Goal: Transaction & Acquisition: Purchase product/service

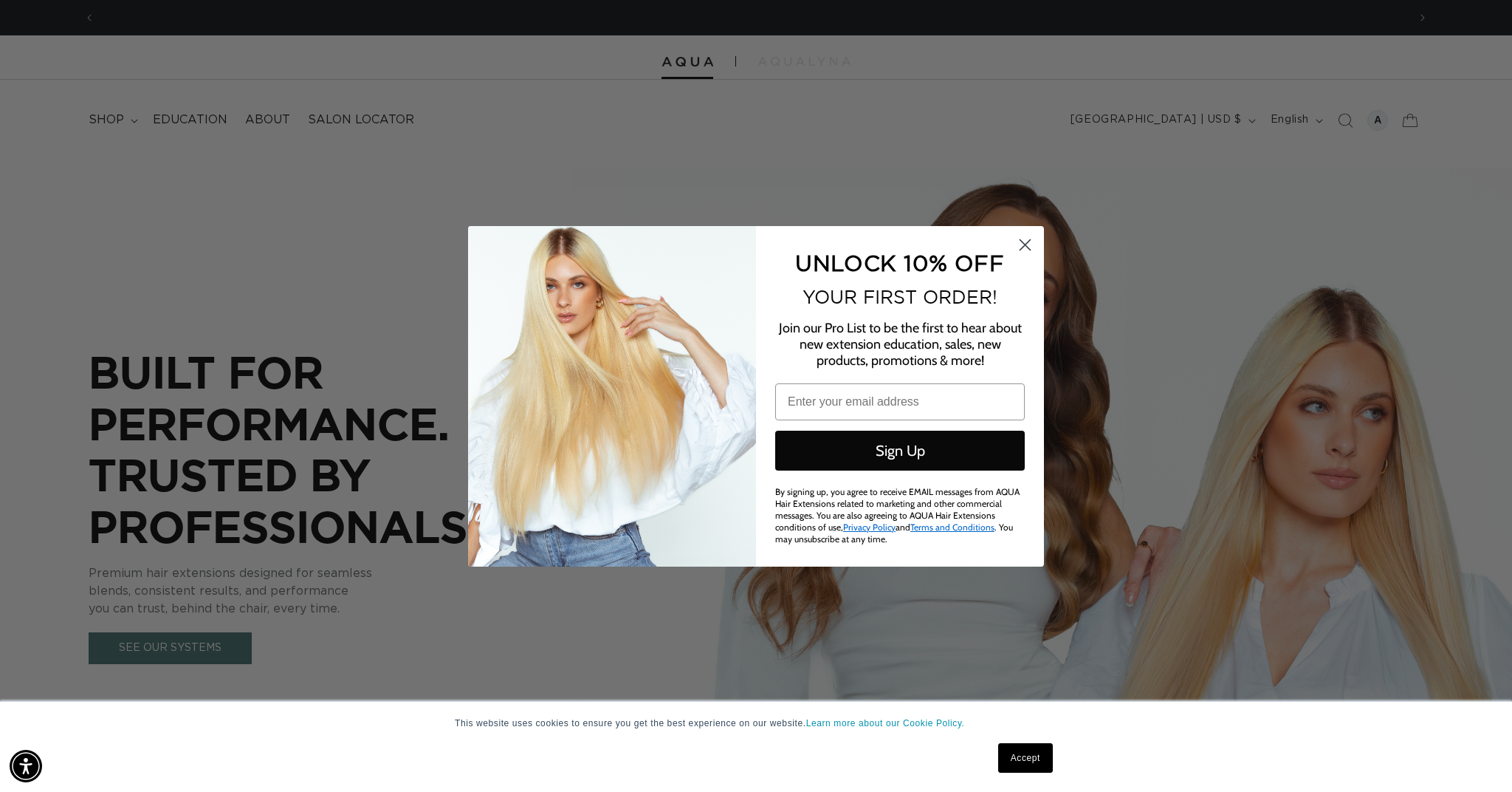
type input "emily@salonash.com"
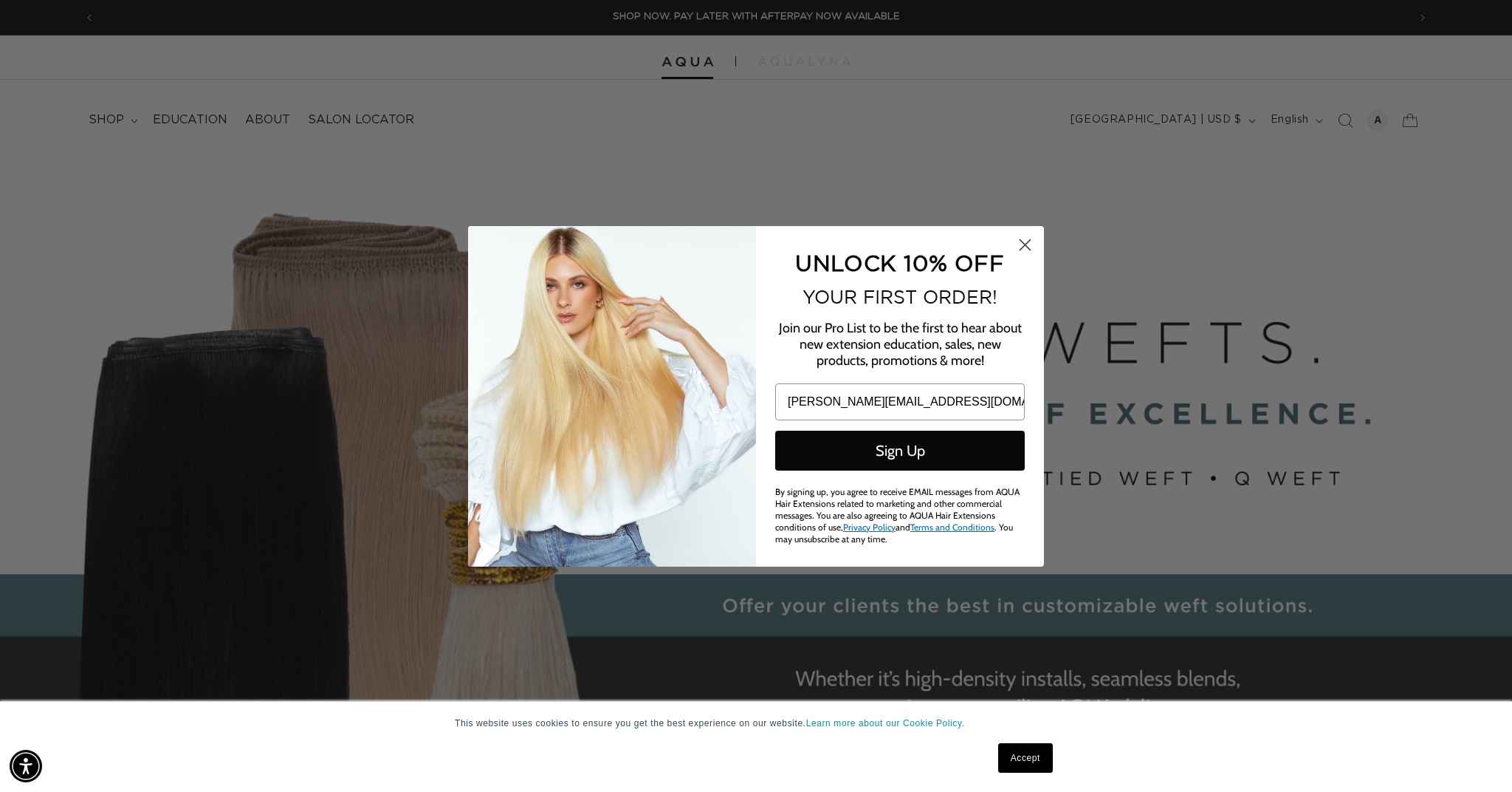
click at [907, 451] on button "Sign Up" at bounding box center [900, 451] width 250 height 40
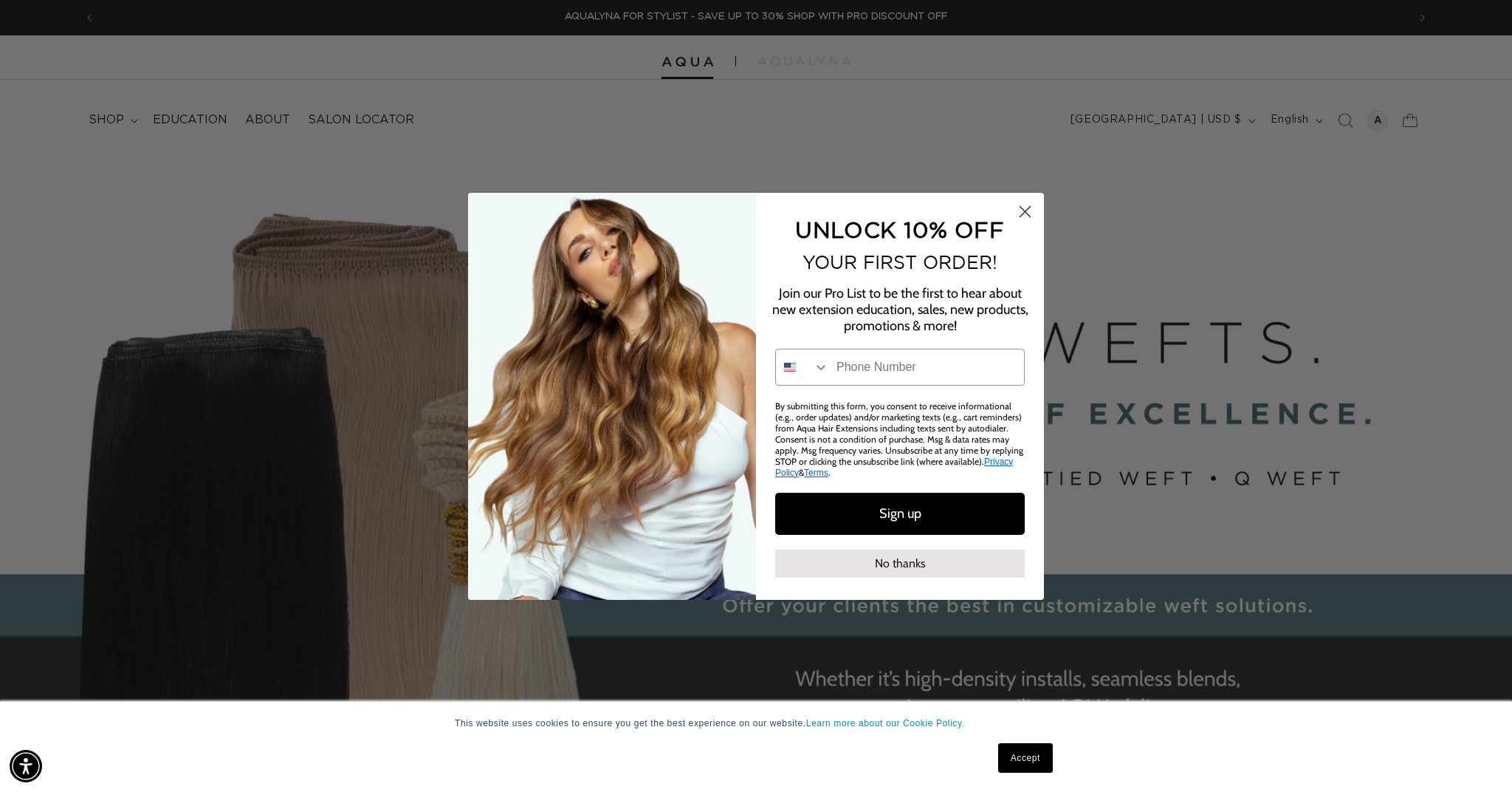
click at [1016, 207] on circle "Close dialog" at bounding box center [1026, 211] width 24 height 24
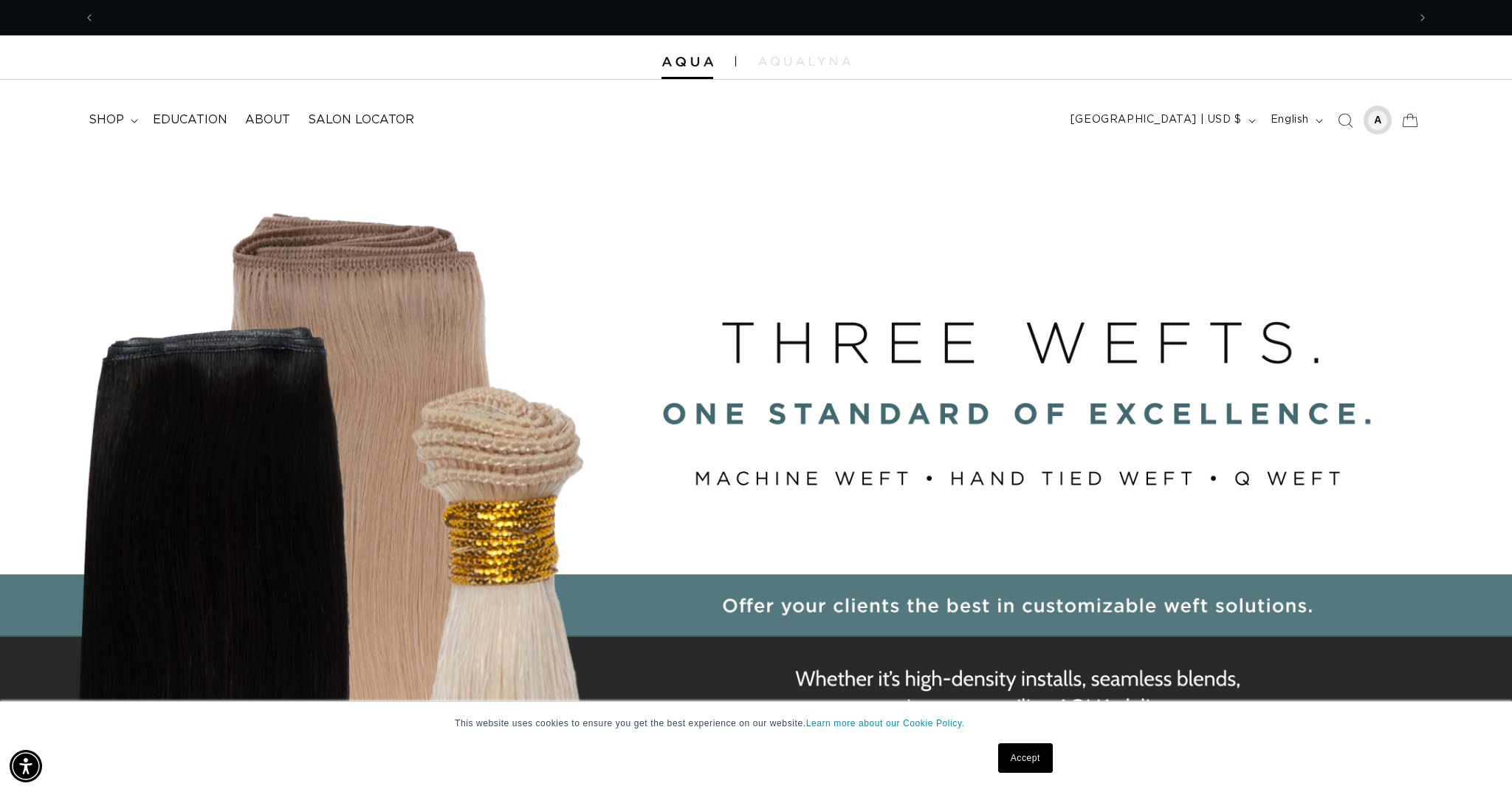
scroll to position [0, 0]
click at [1375, 121] on div at bounding box center [1378, 120] width 21 height 21
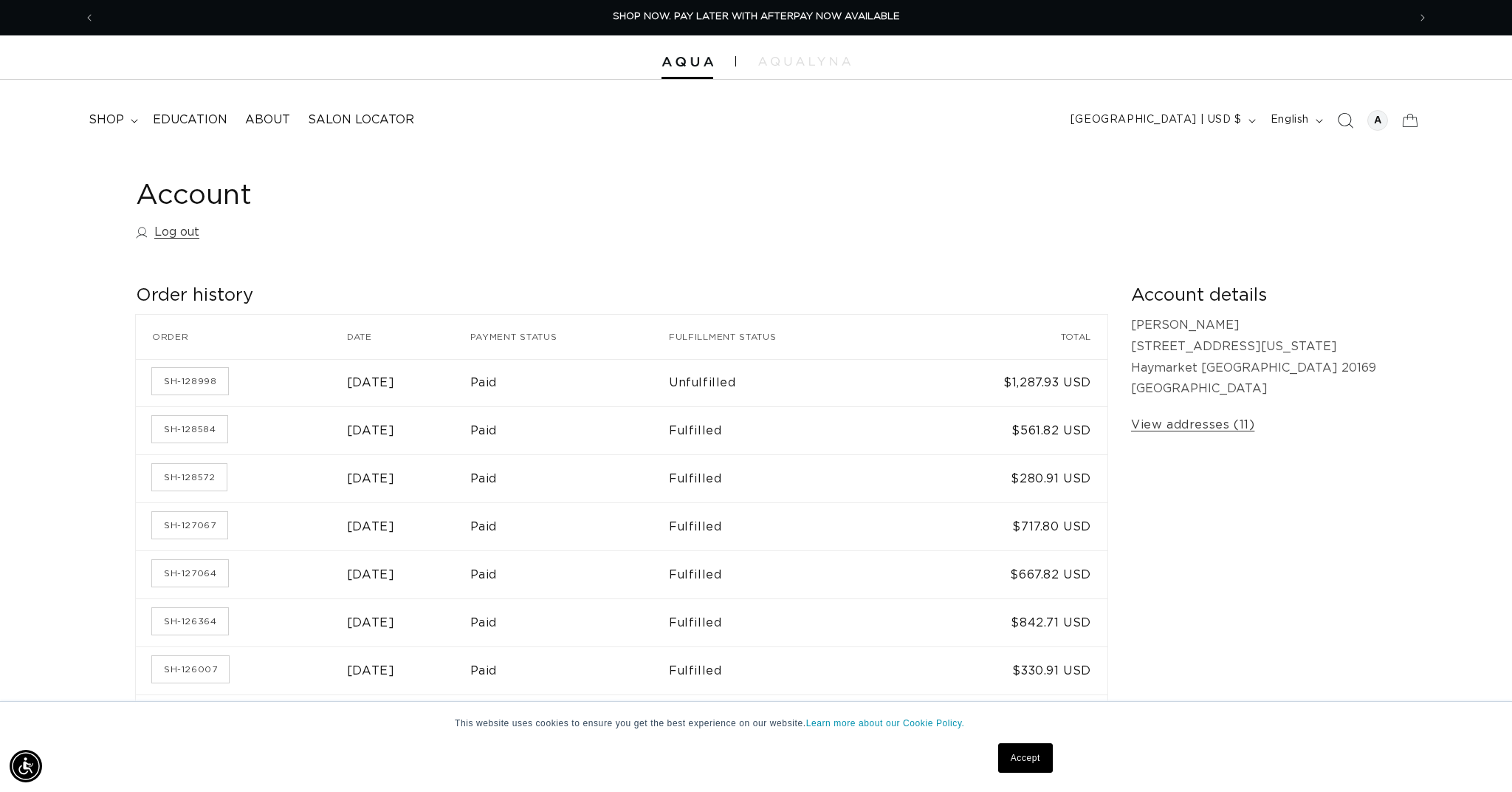
click at [1338, 116] on icon "Search" at bounding box center [1345, 120] width 15 height 15
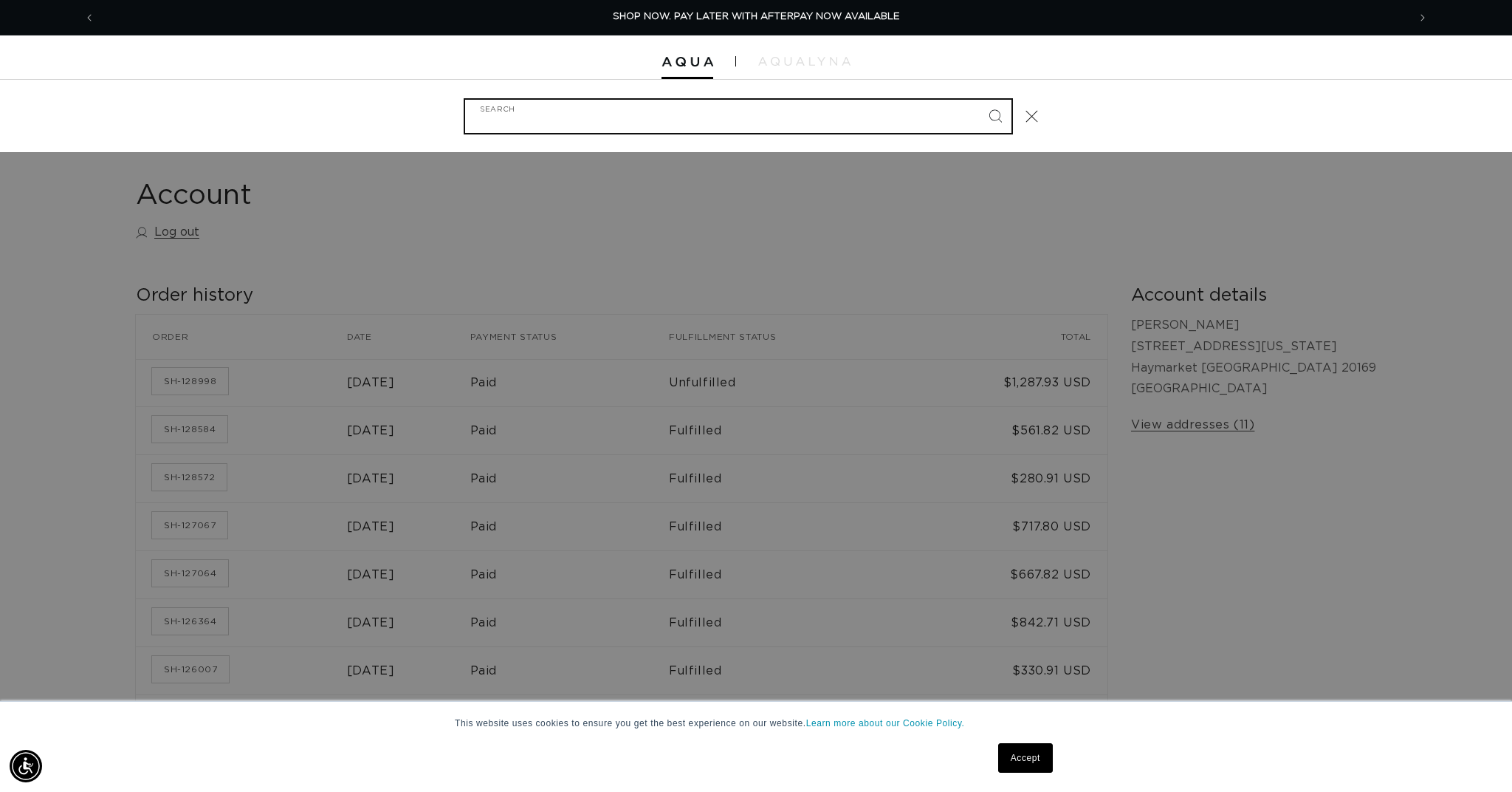
click at [541, 116] on input "Search" at bounding box center [738, 117] width 547 height 34
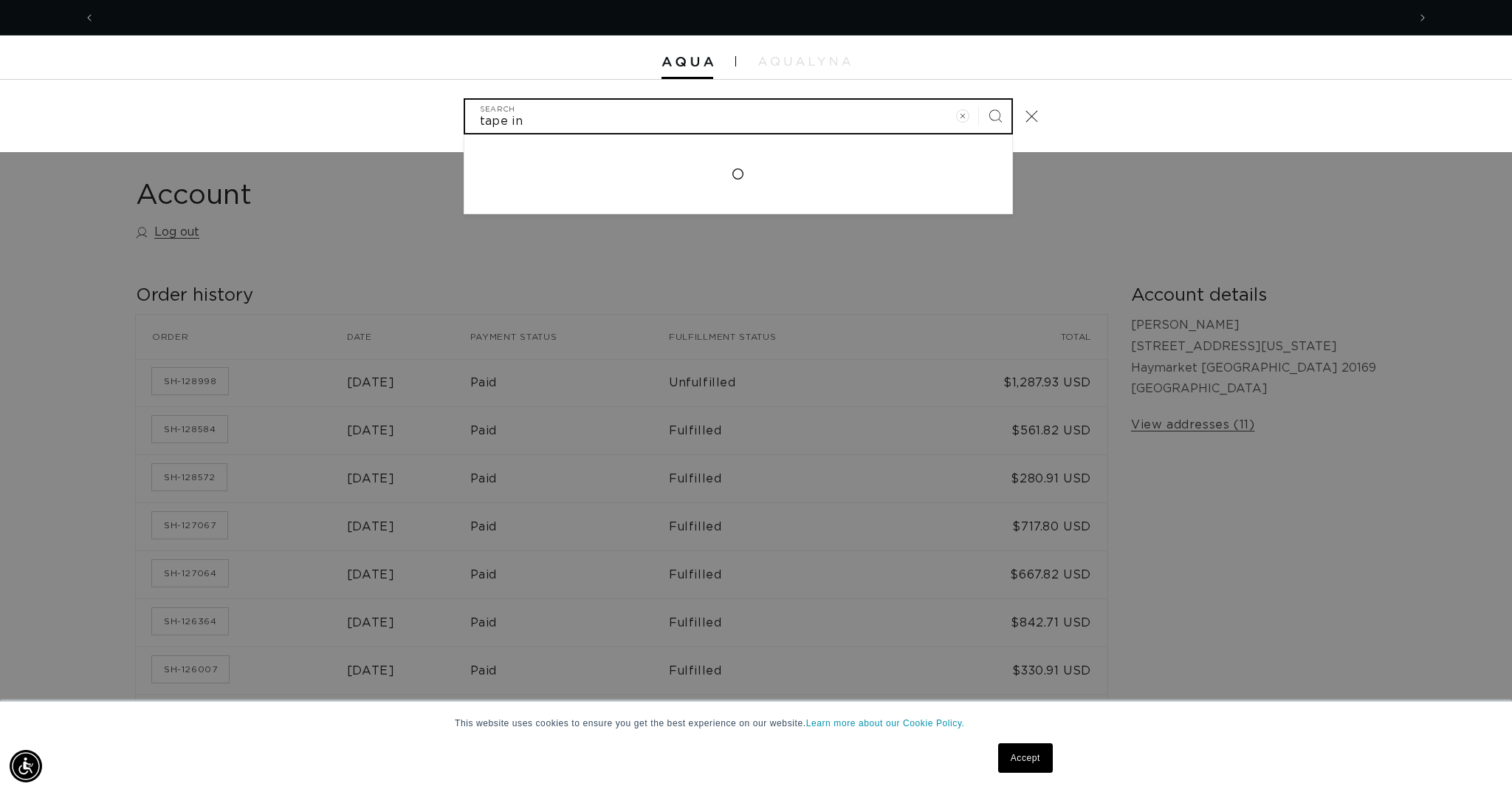
type input "tape in"
click at [994, 115] on button "Search" at bounding box center [995, 116] width 33 height 33
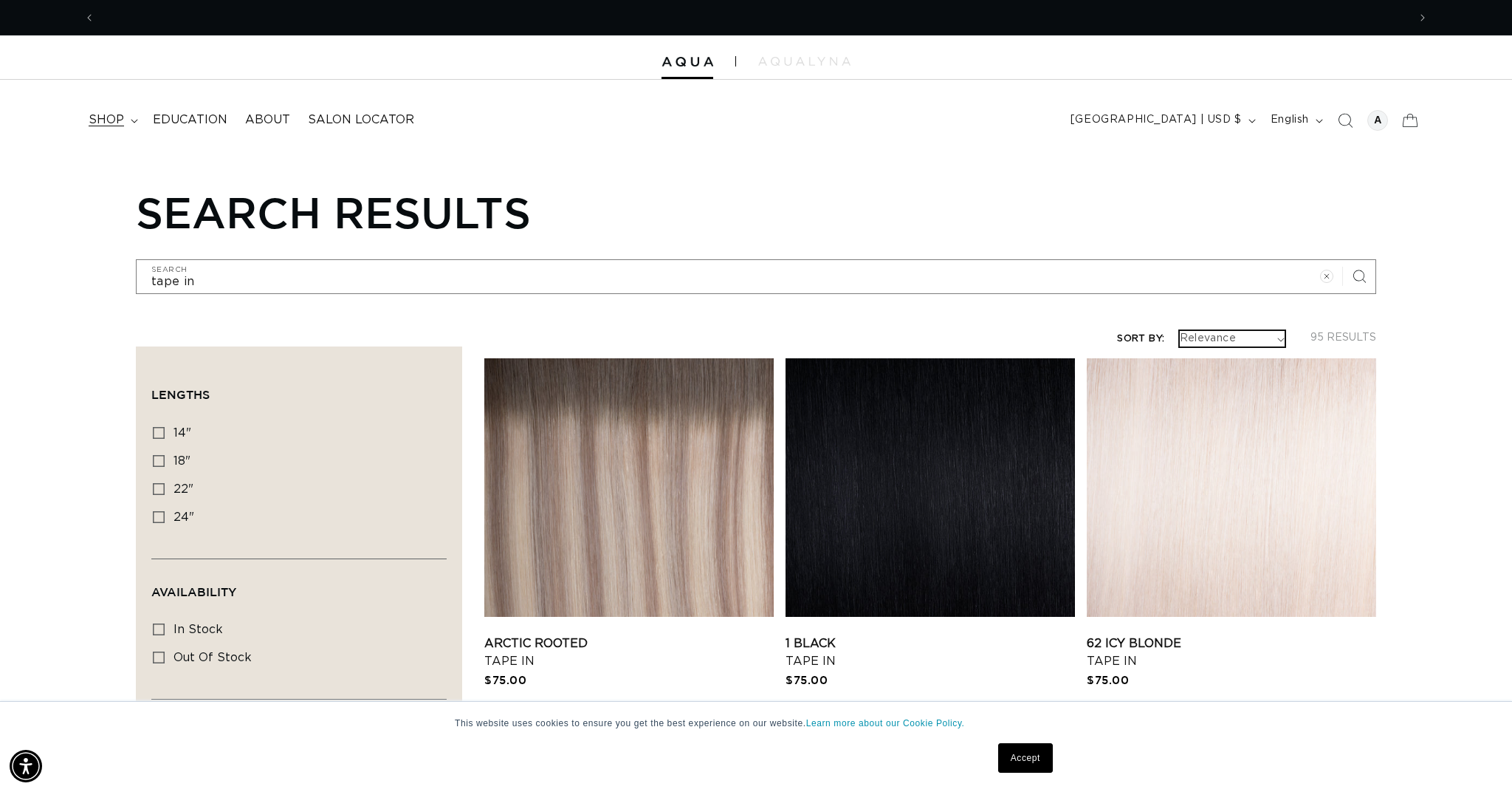
scroll to position [0, 2625]
click at [106, 118] on span "shop" at bounding box center [106, 120] width 35 height 15
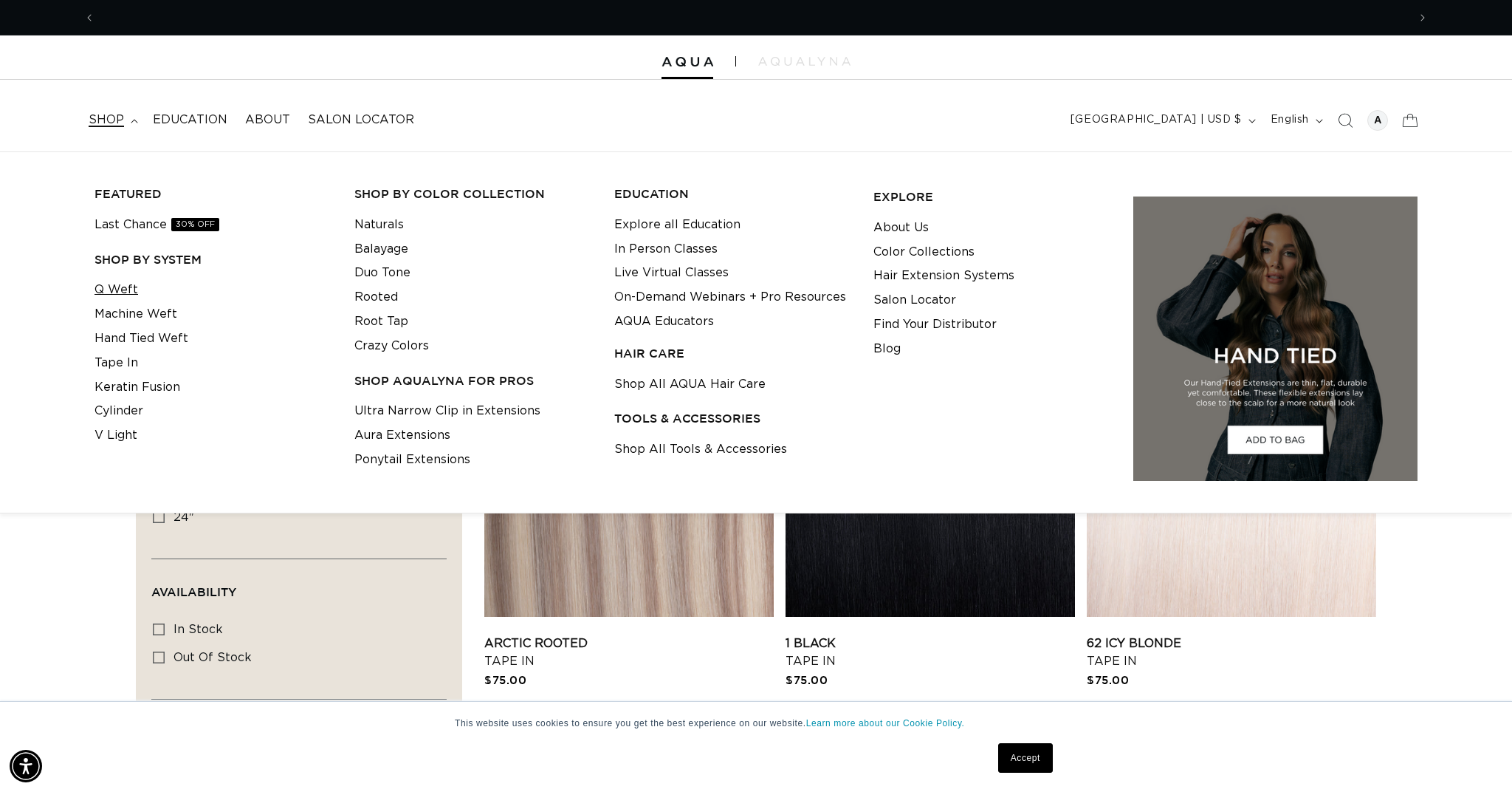
scroll to position [0, 1313]
click at [939, 246] on link "Color Collections" at bounding box center [924, 252] width 101 height 24
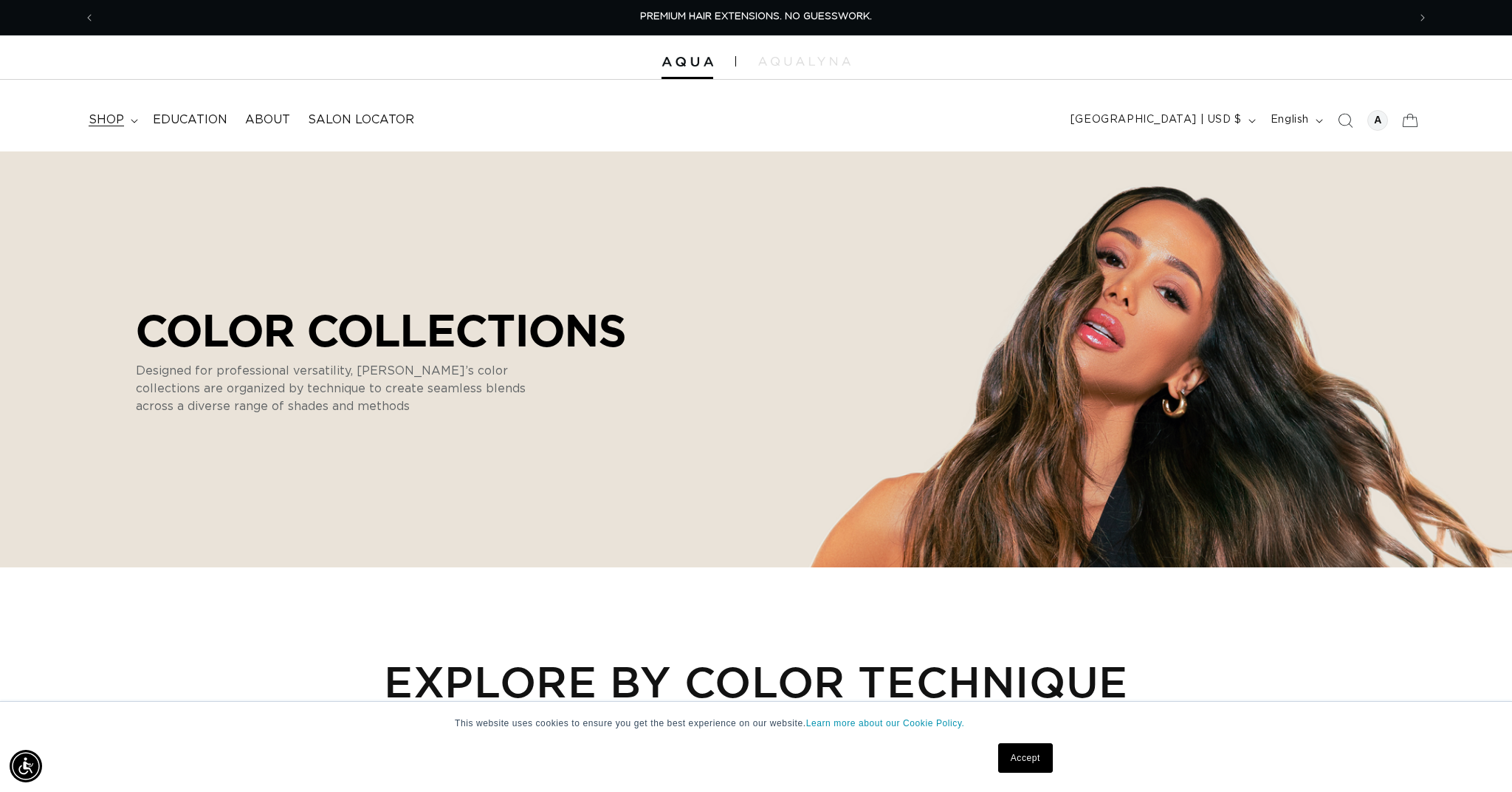
click at [101, 116] on span "shop" at bounding box center [106, 120] width 35 height 15
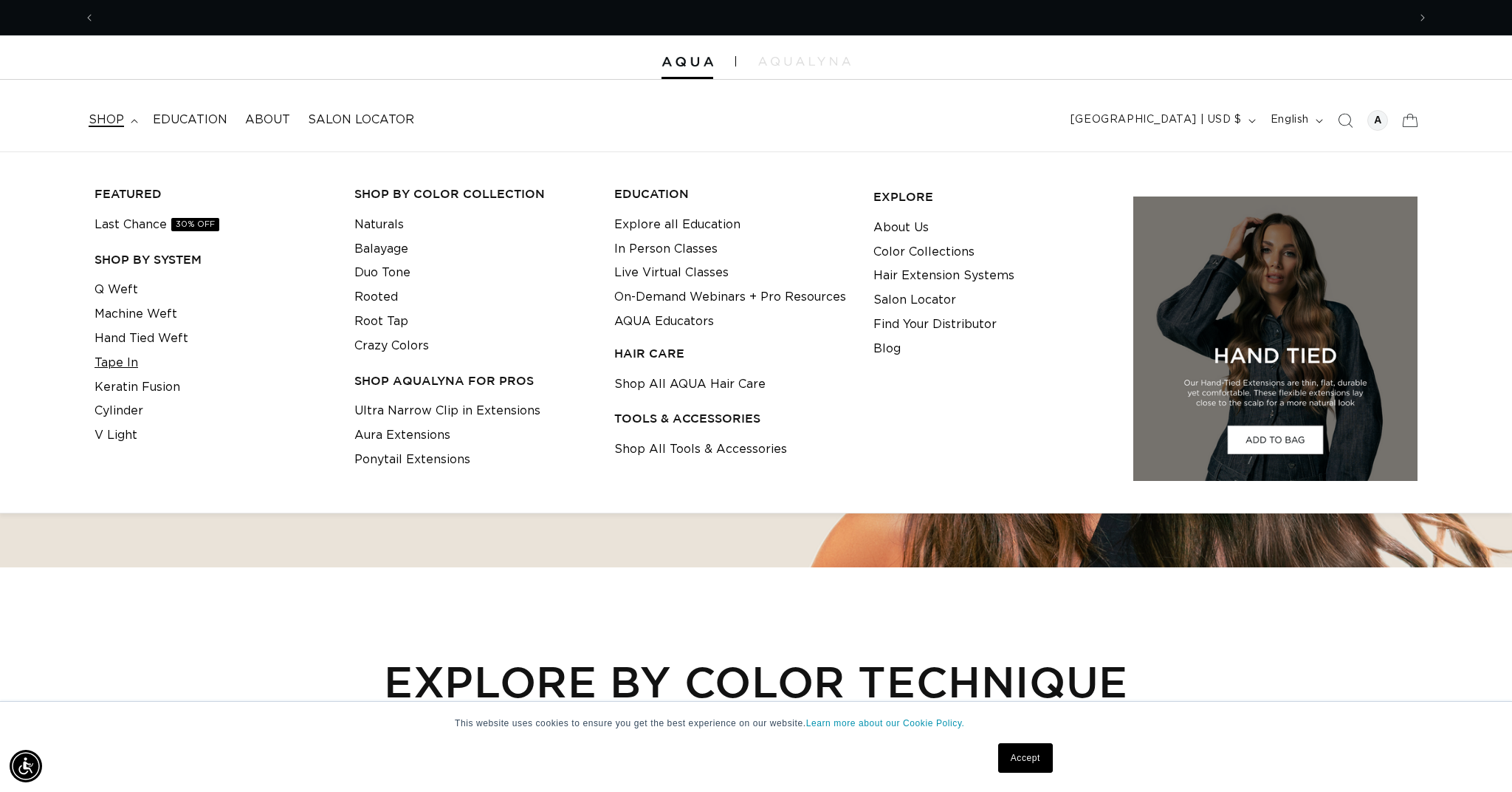
scroll to position [0, 1313]
click at [121, 357] on link "Tape In" at bounding box center [116, 363] width 44 height 24
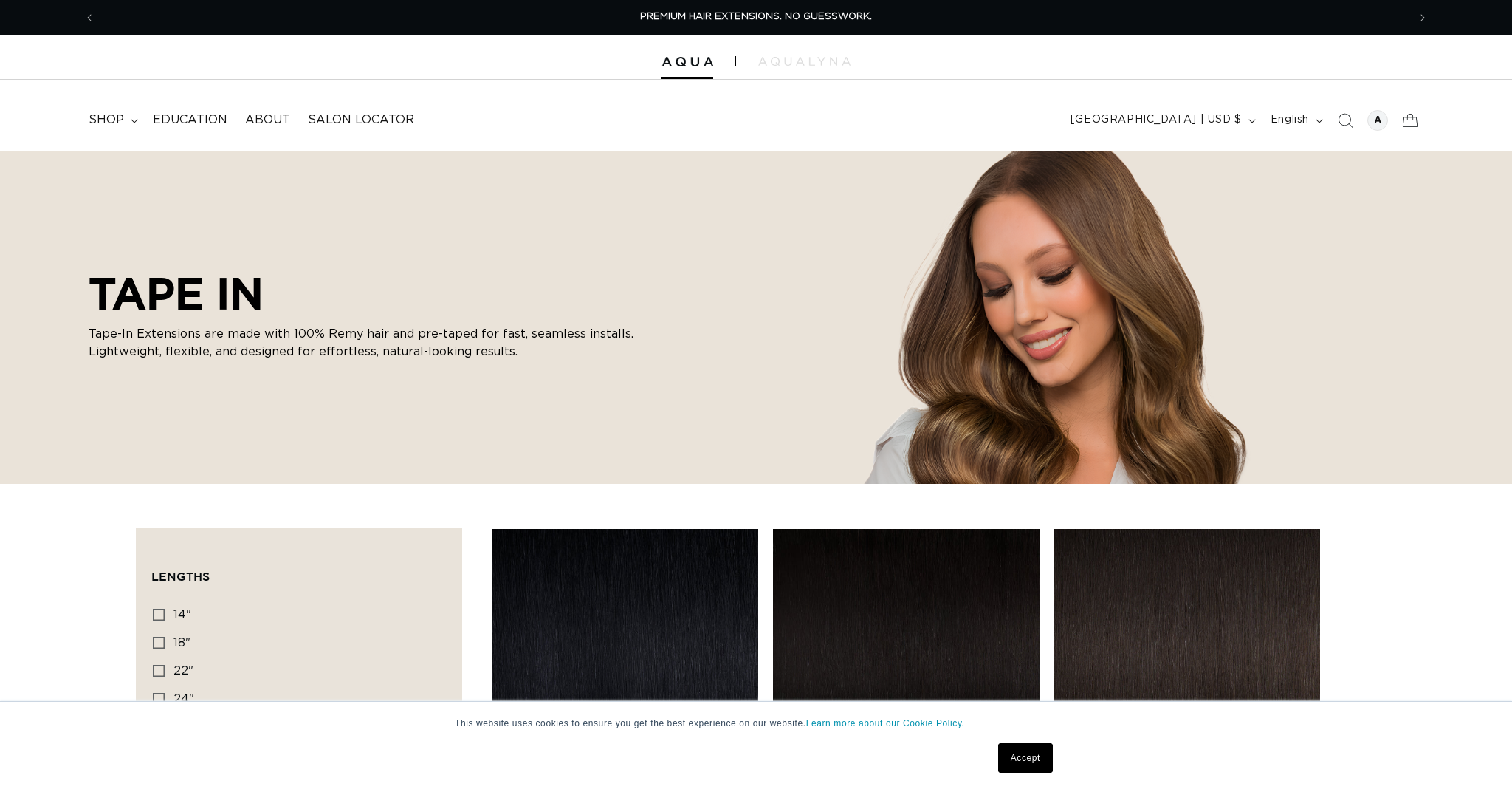
click at [113, 121] on span "shop" at bounding box center [106, 120] width 35 height 15
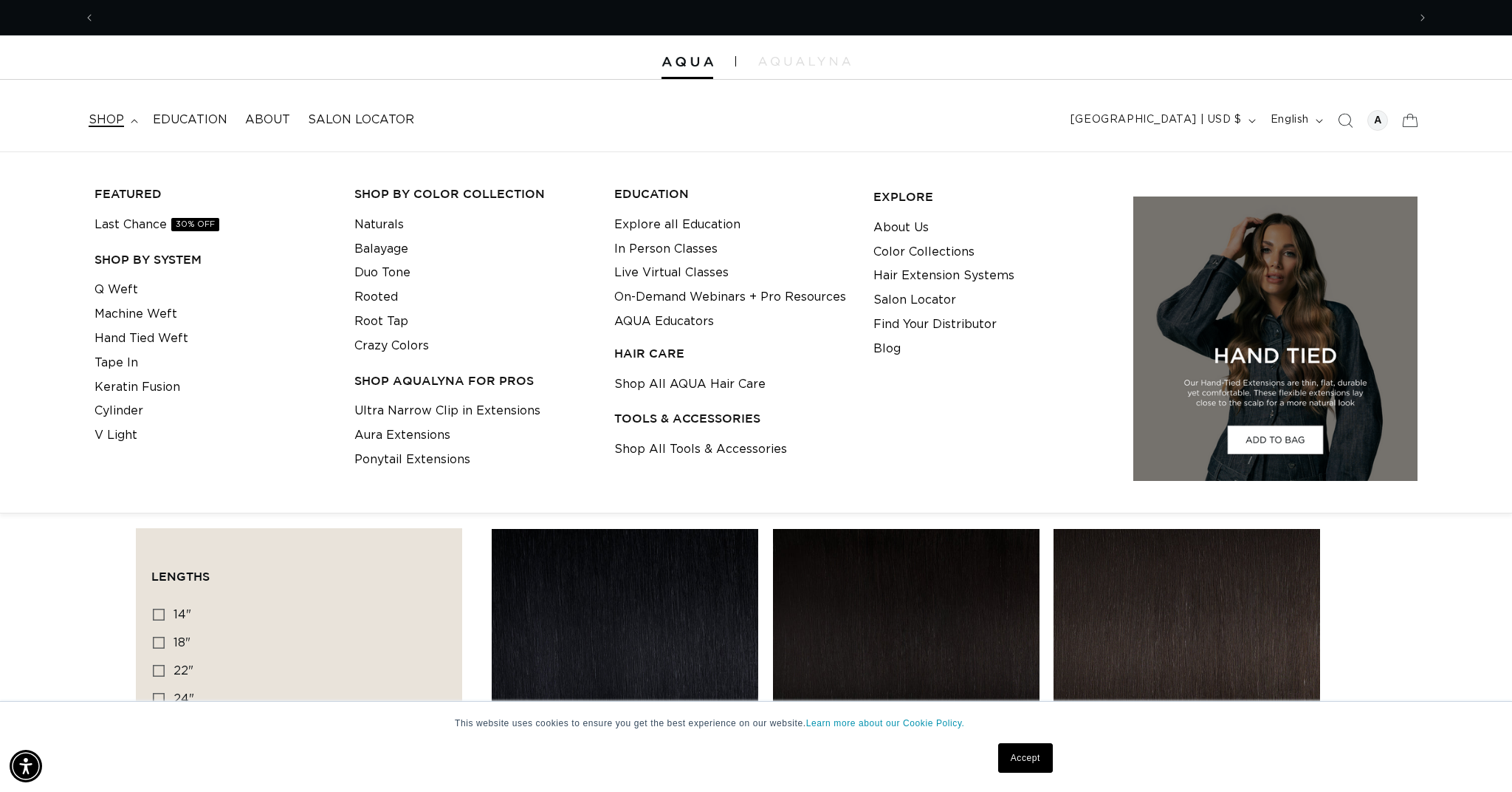
scroll to position [0, 1313]
click at [386, 344] on link "Crazy Colors" at bounding box center [392, 346] width 75 height 24
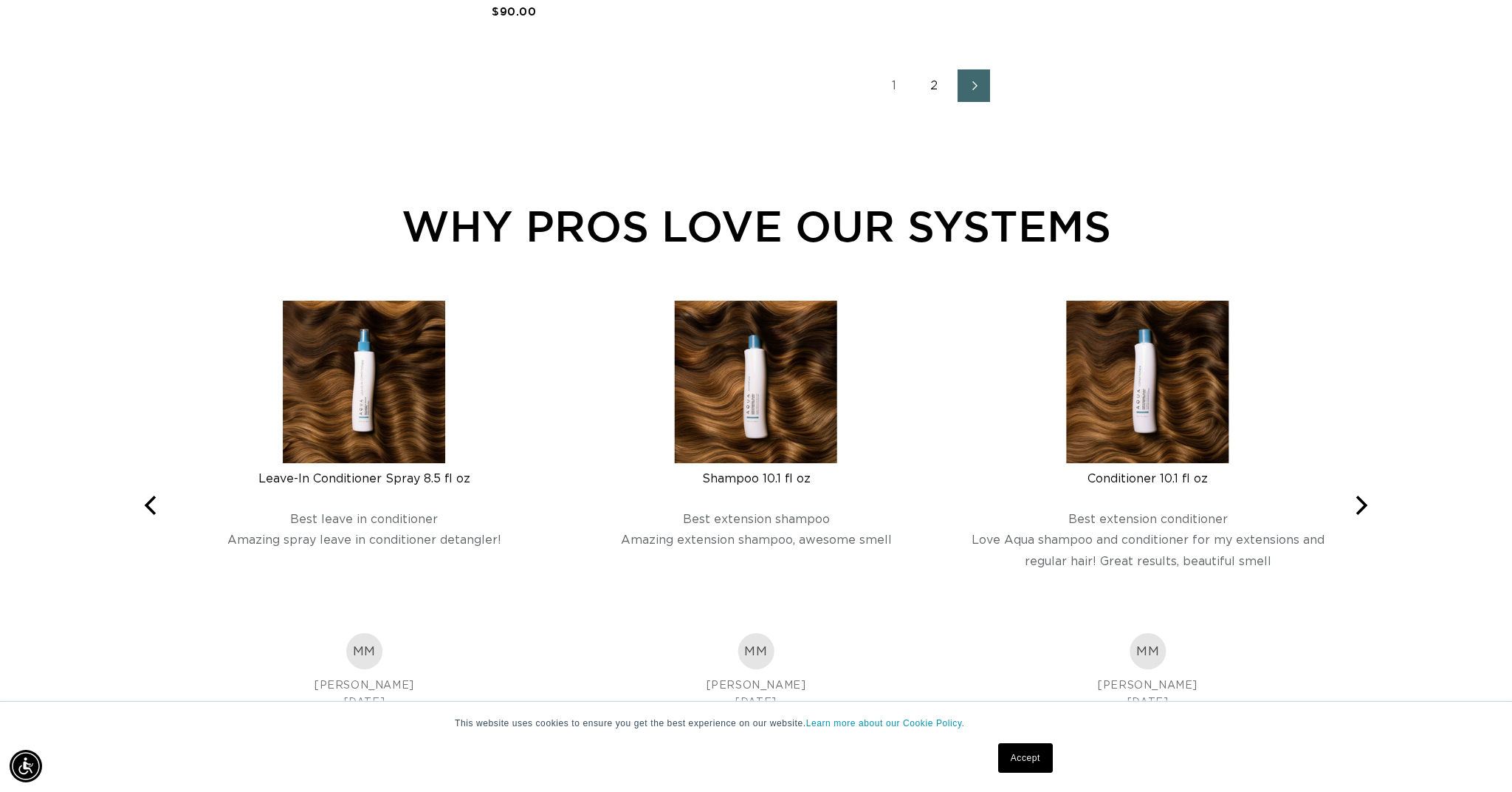
scroll to position [0, 2625]
click at [977, 82] on icon "Next page" at bounding box center [974, 86] width 19 height 11
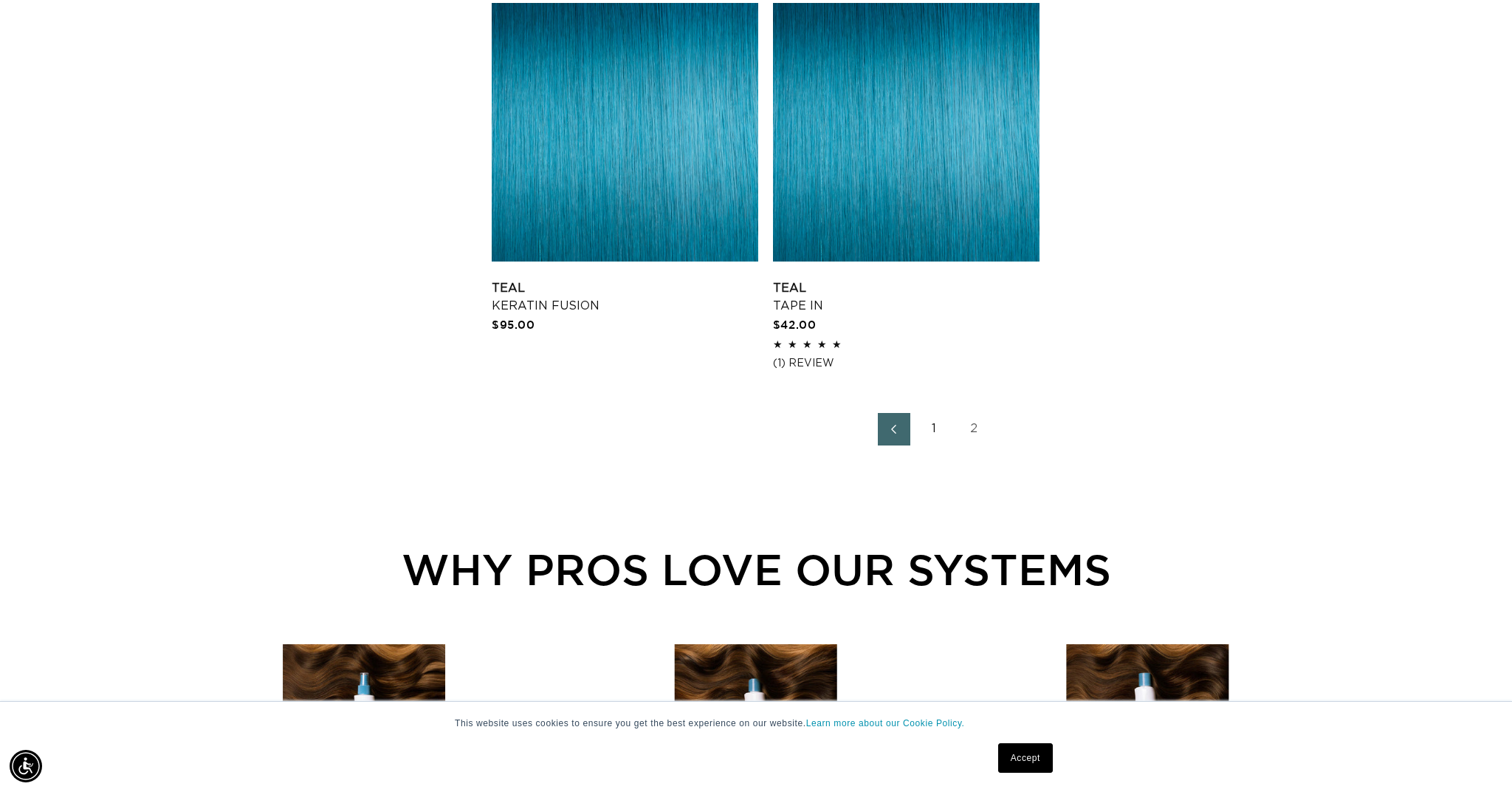
scroll to position [1337, 0]
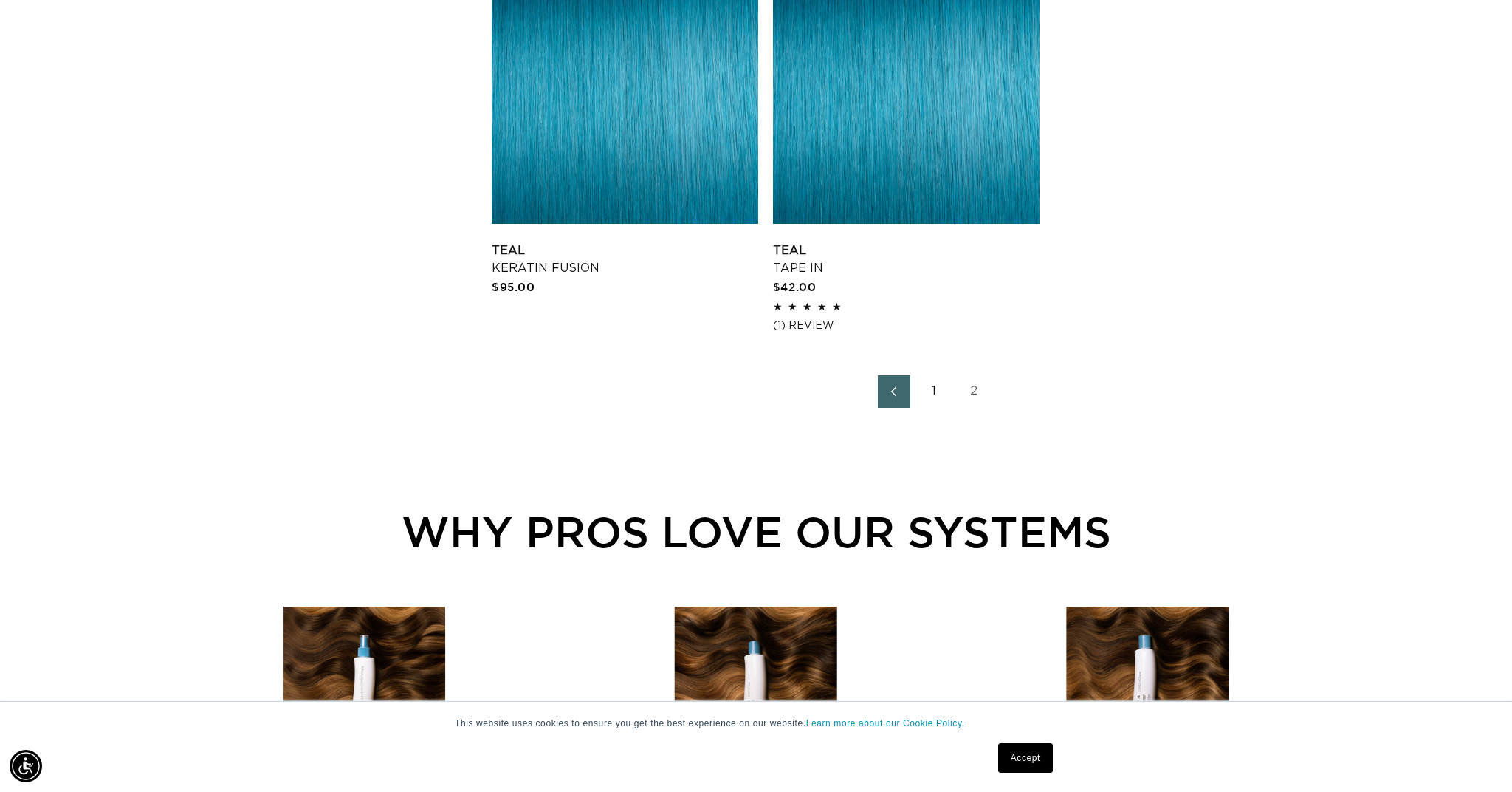
click at [892, 389] on icon "Previous page" at bounding box center [893, 391] width 5 height 10
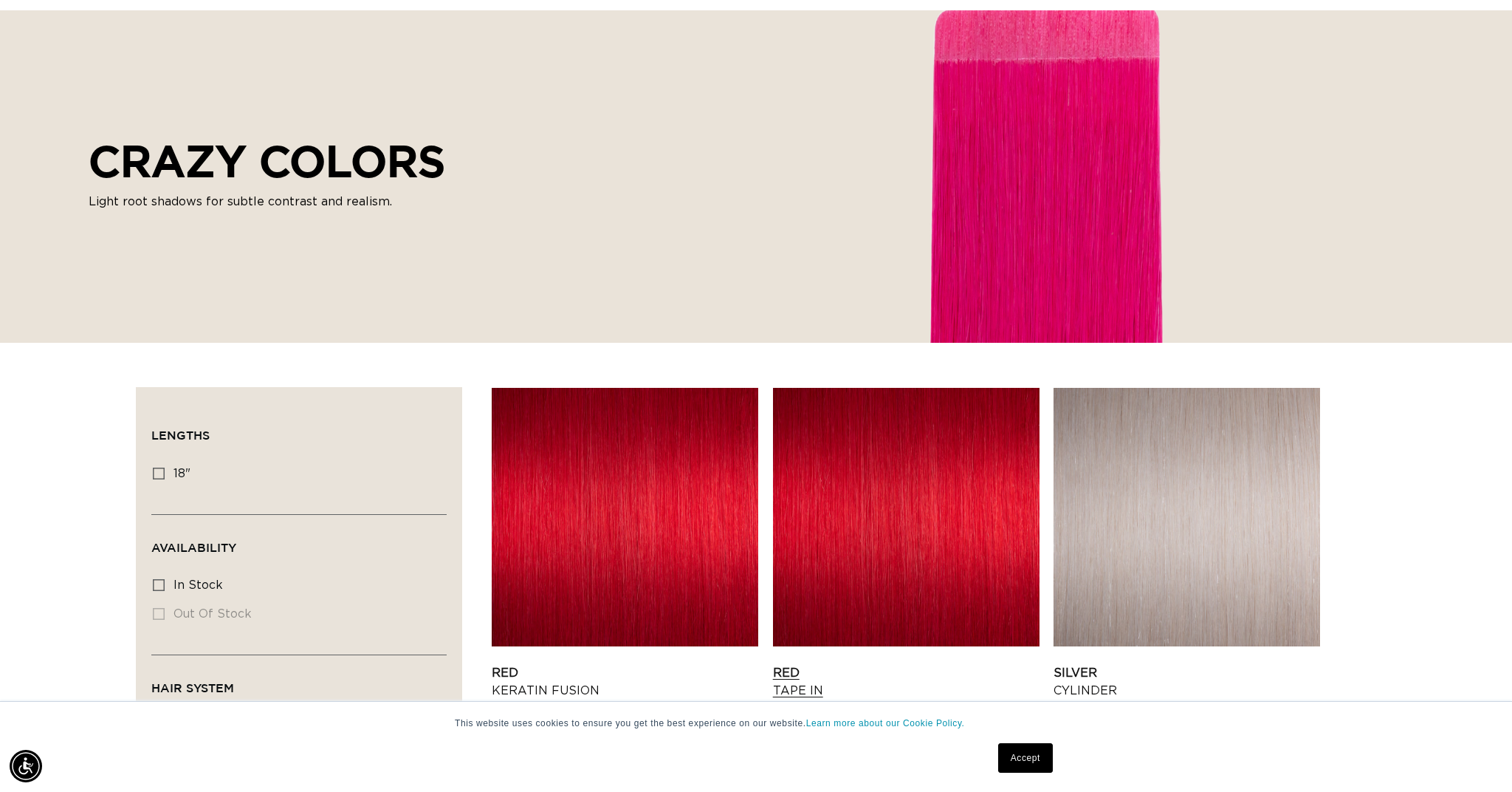
scroll to position [128, 0]
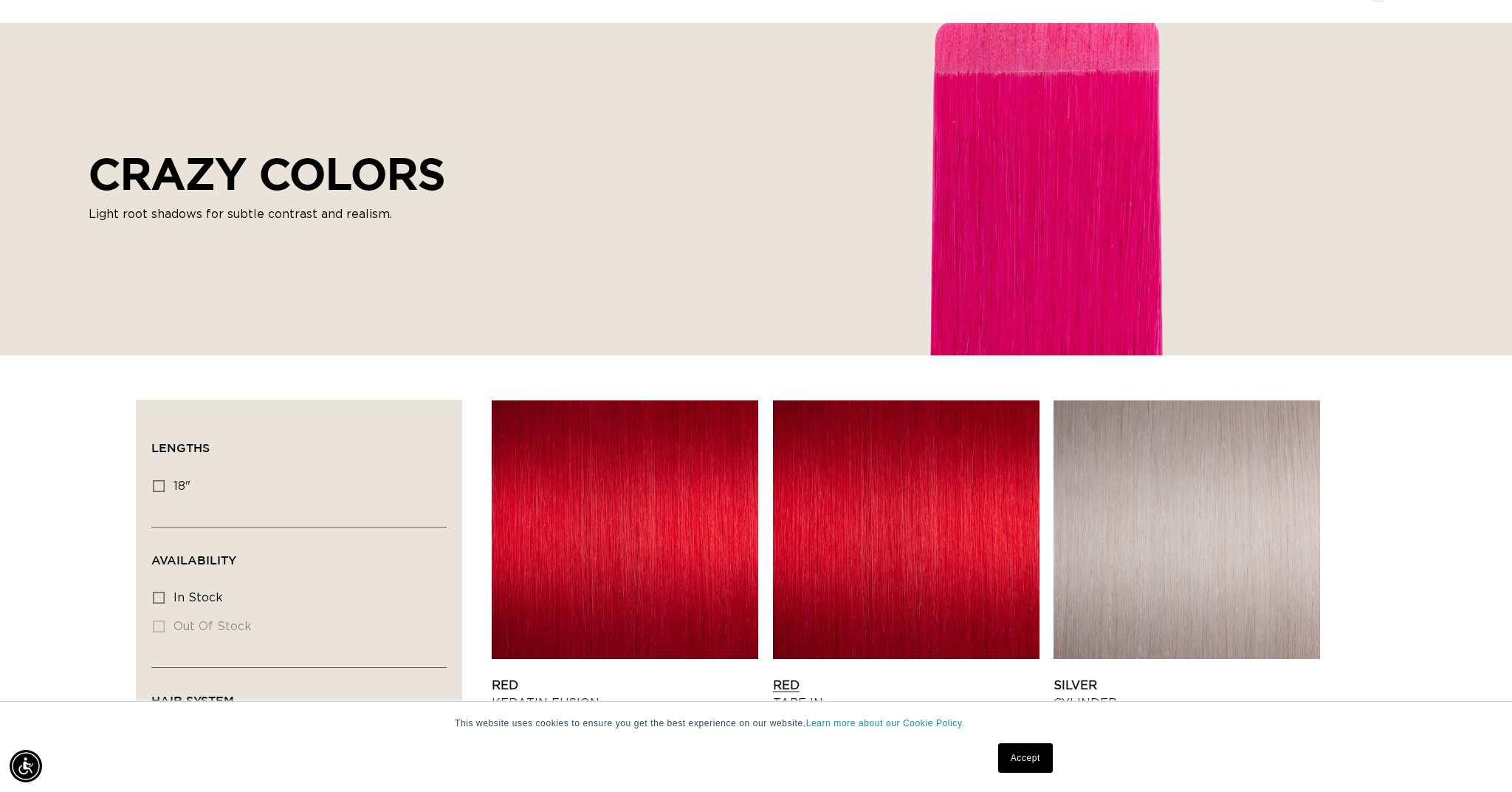
click at [878, 677] on link "Red Tape In" at bounding box center [906, 694] width 267 height 35
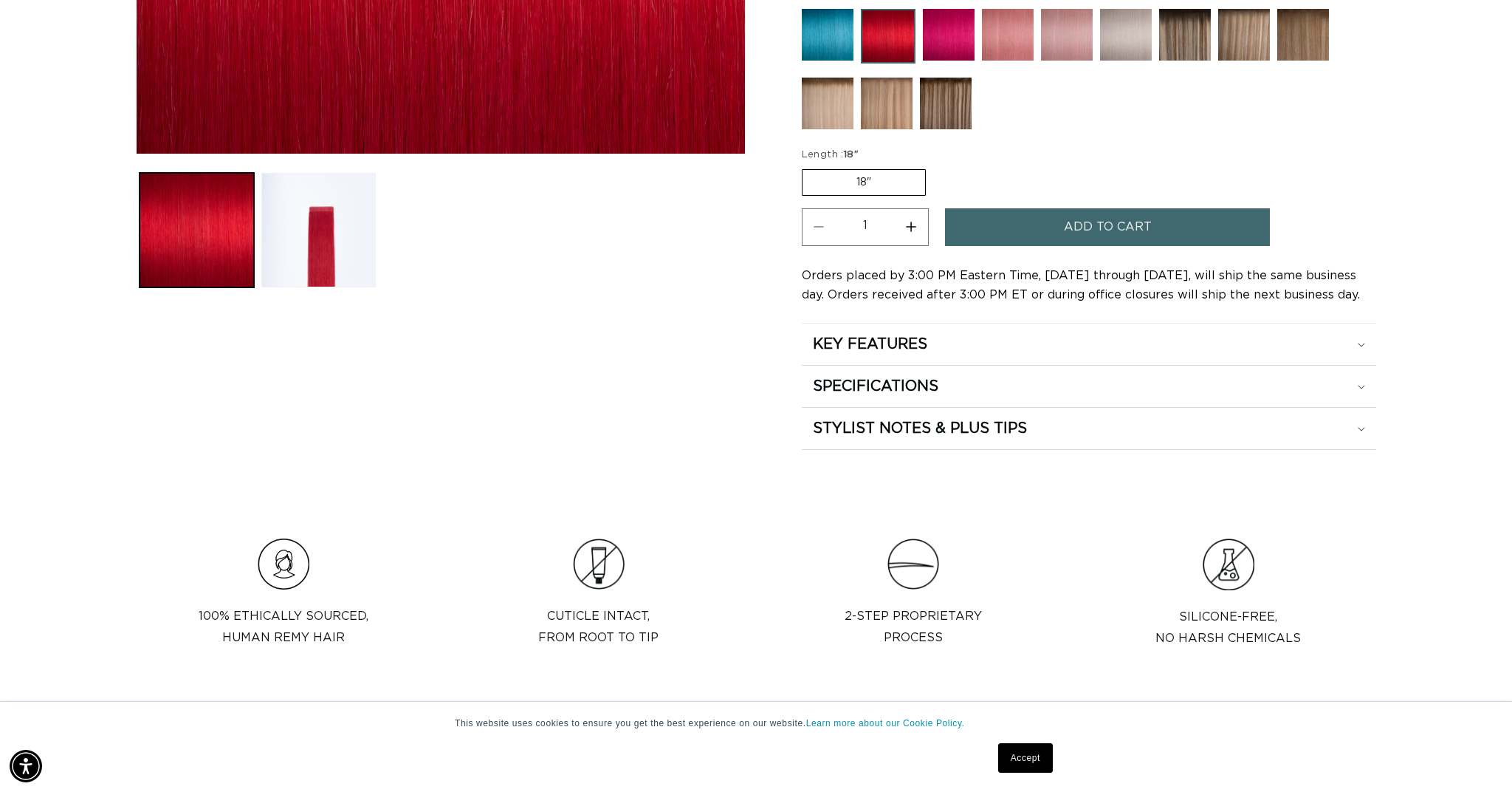
scroll to position [669, 0]
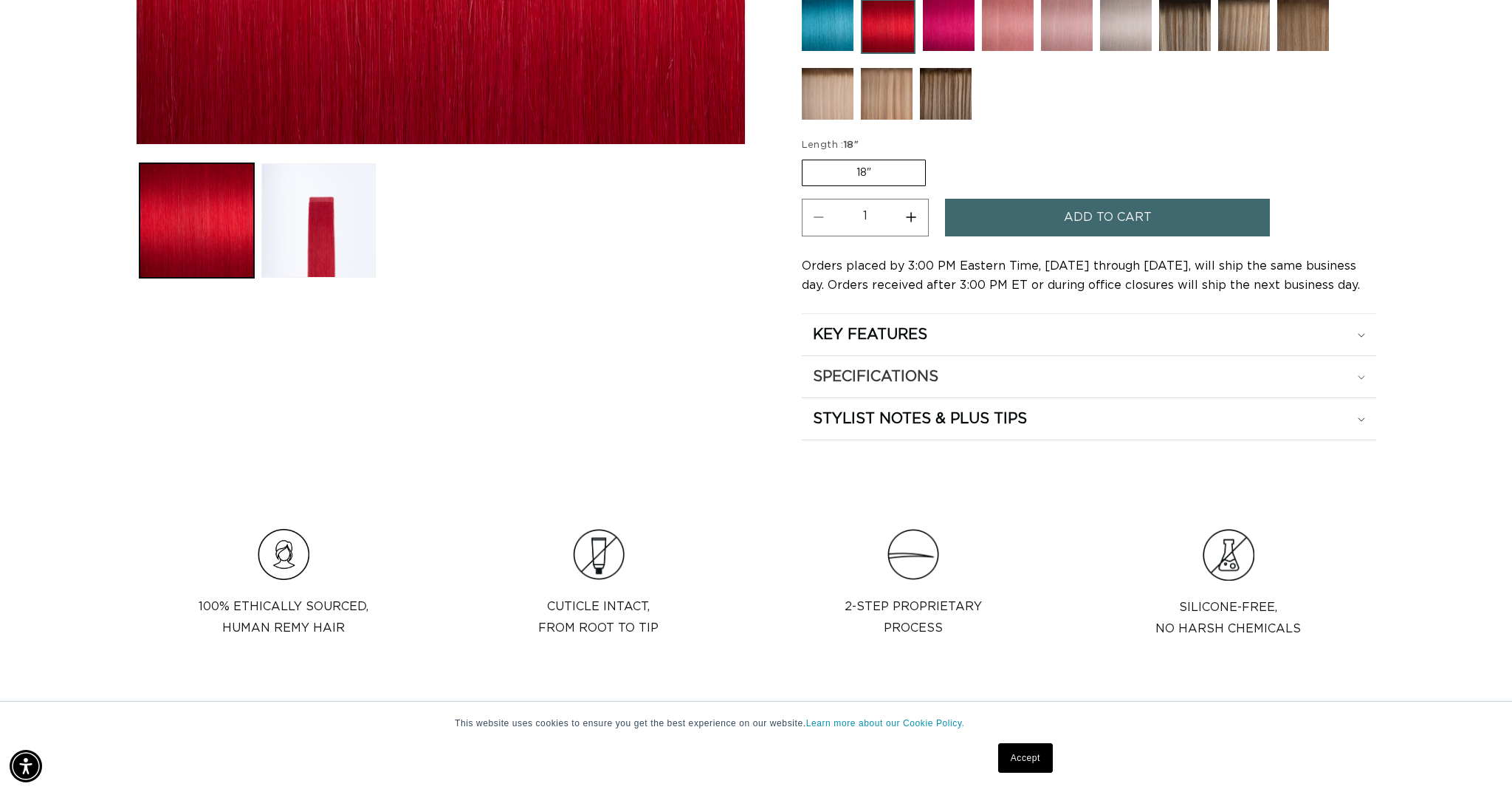
click at [964, 375] on div "SPECIFICATIONS" at bounding box center [1089, 377] width 552 height 19
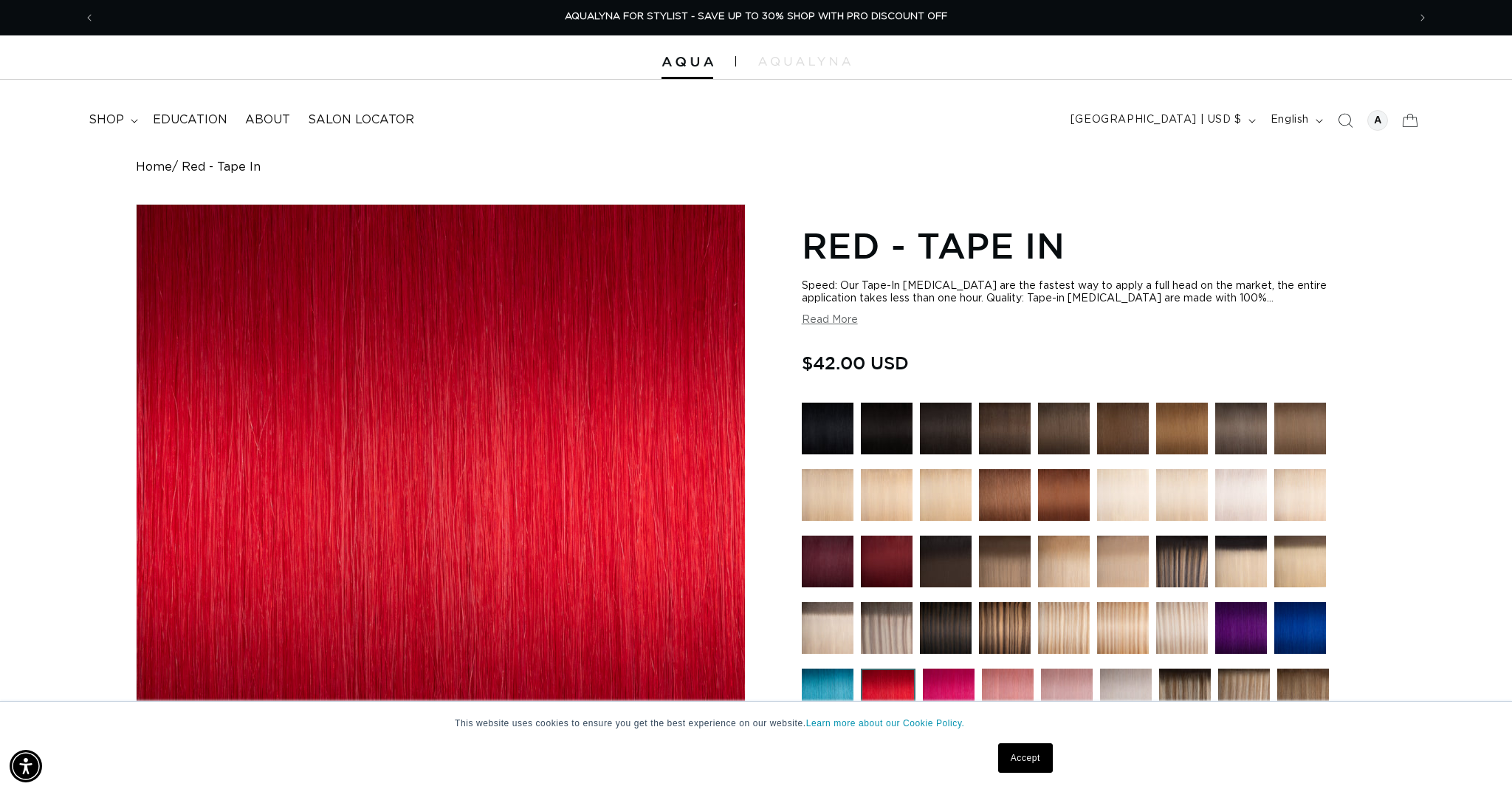
scroll to position [0, 0]
